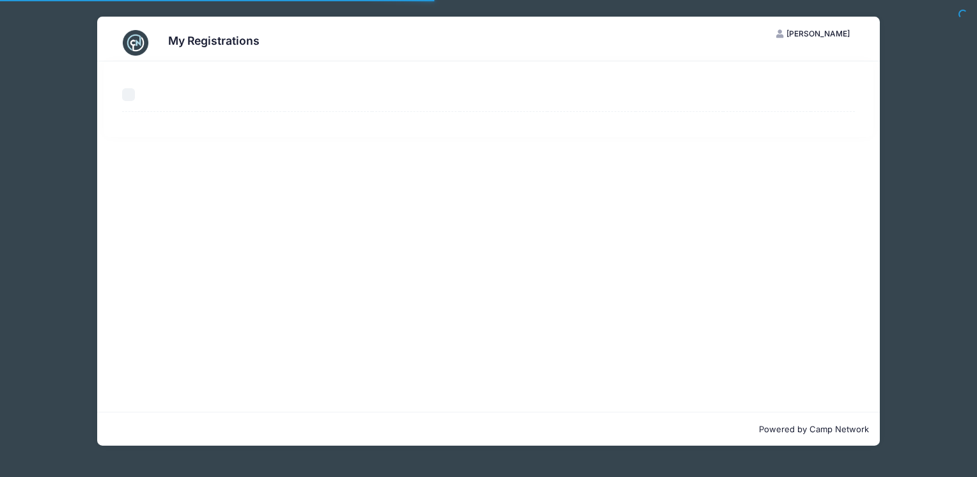
select select "50"
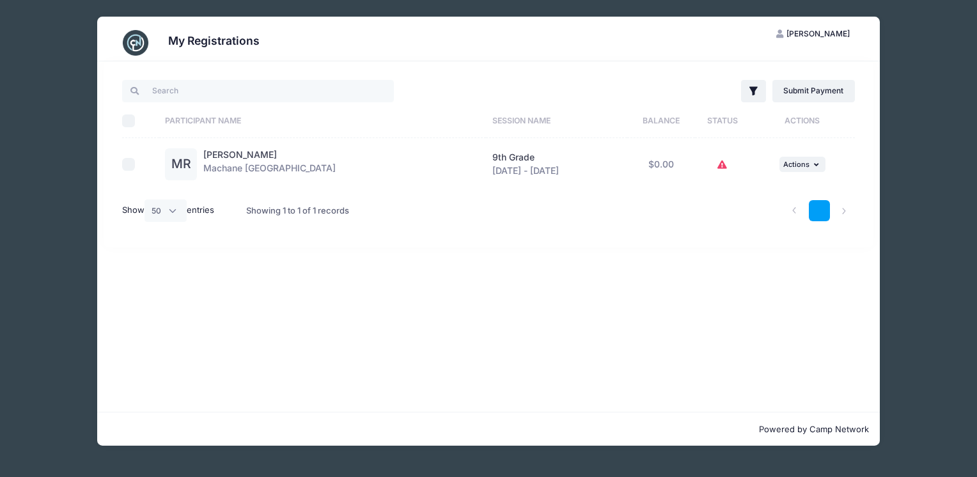
click at [816, 212] on link "1" at bounding box center [819, 210] width 21 height 21
click at [794, 211] on li at bounding box center [794, 210] width 21 height 21
click at [841, 213] on li at bounding box center [844, 210] width 21 height 21
click at [843, 211] on li at bounding box center [844, 210] width 21 height 21
click at [814, 165] on icon "button" at bounding box center [818, 164] width 8 height 7
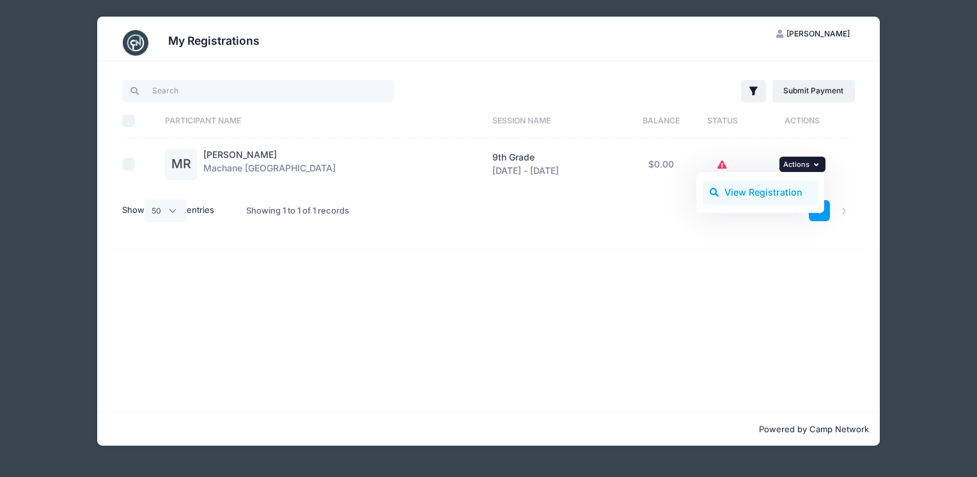
click at [790, 184] on link "View Registration" at bounding box center [761, 192] width 116 height 24
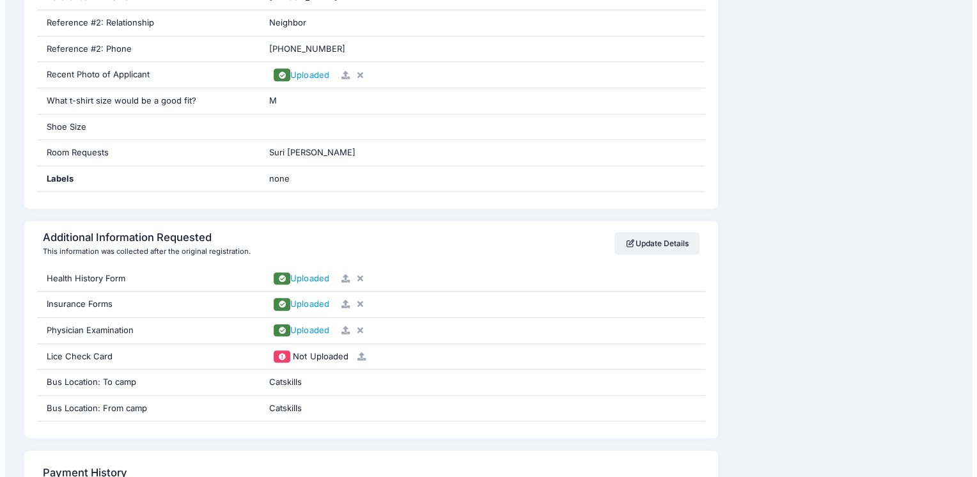
scroll to position [1099, 0]
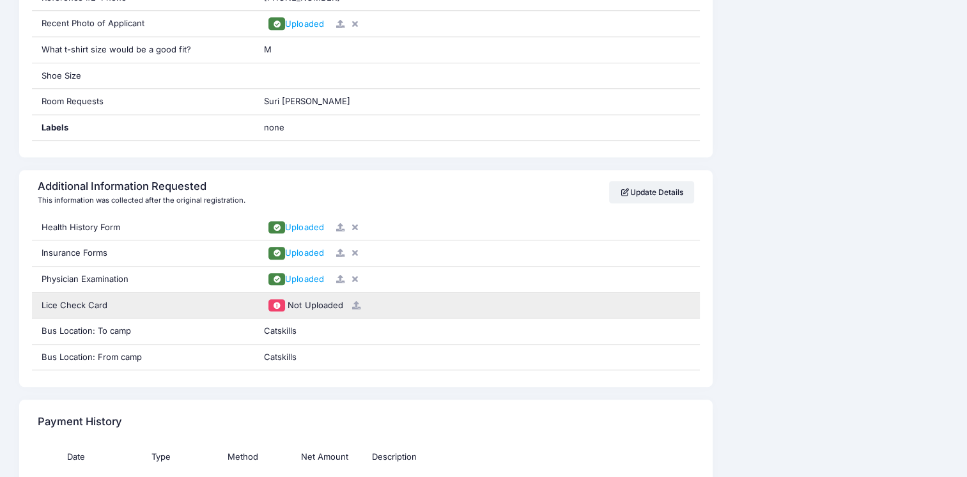
click at [325, 300] on span "Not Uploaded" at bounding box center [315, 305] width 55 height 10
click at [353, 304] on icon at bounding box center [356, 305] width 10 height 8
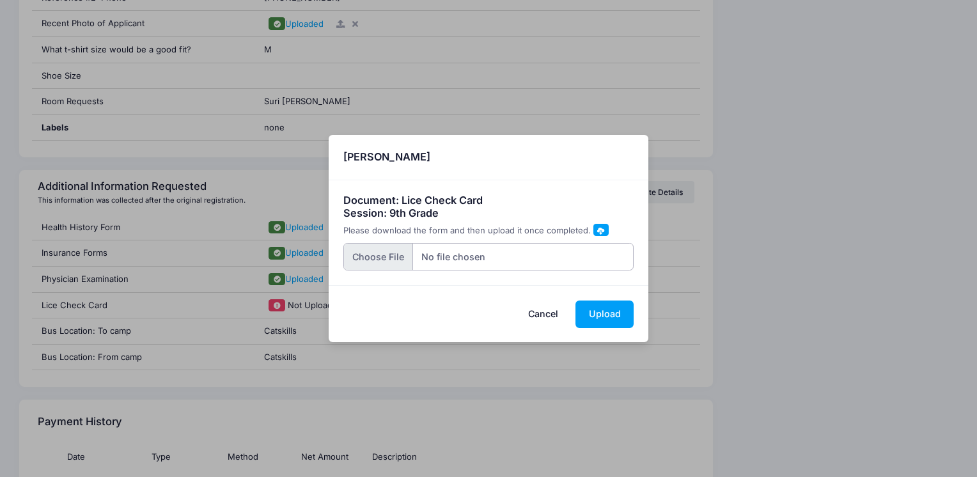
click at [396, 250] on input "file" at bounding box center [488, 256] width 291 height 27
type input "C:\fakepath\IMG_1730.jpg"
click at [598, 311] on button "Upload" at bounding box center [604, 314] width 58 height 27
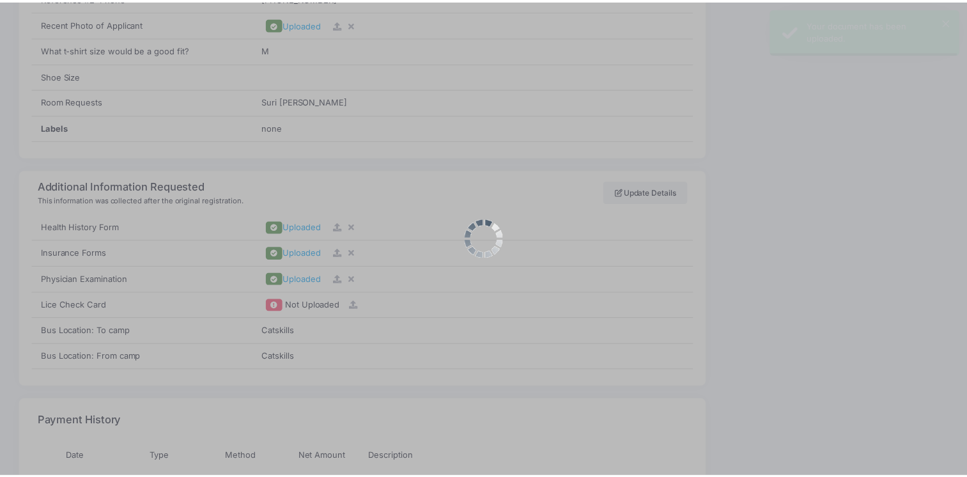
scroll to position [0, 0]
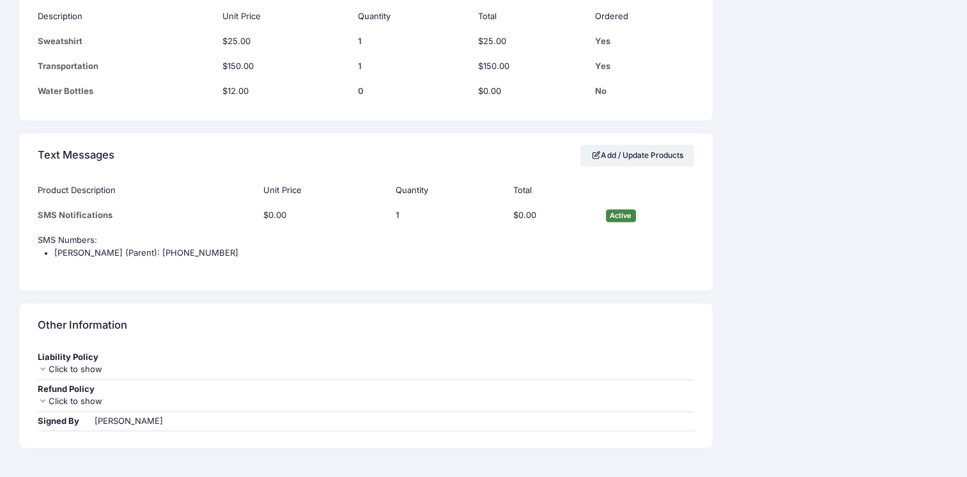
scroll to position [1757, 0]
